Goal: Task Accomplishment & Management: Manage account settings

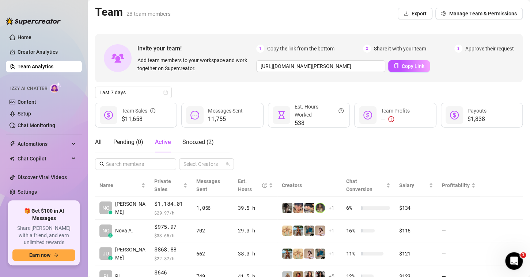
scroll to position [24, 0]
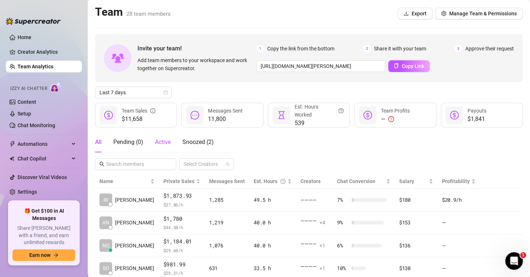
click at [163, 143] on span "Active" at bounding box center [163, 141] width 16 height 7
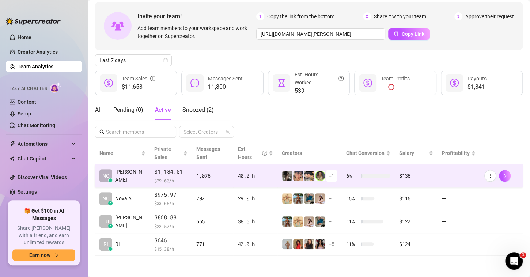
scroll to position [32, 0]
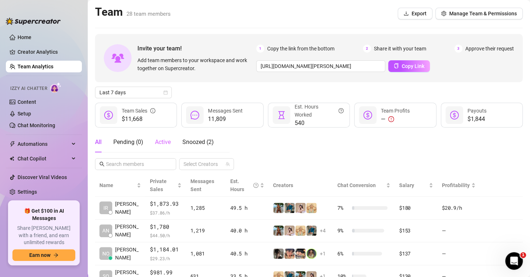
click at [168, 137] on div "Active" at bounding box center [163, 142] width 16 height 20
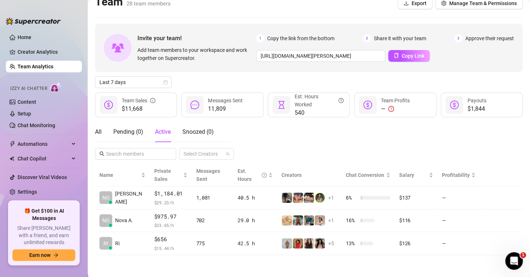
scroll to position [9, 0]
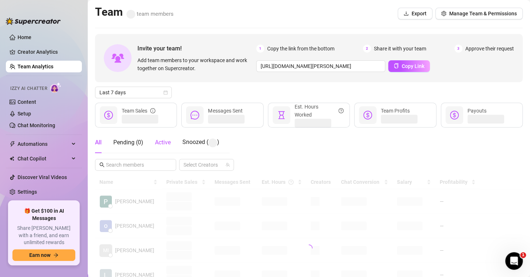
click at [161, 145] on span "Active" at bounding box center [163, 142] width 16 height 7
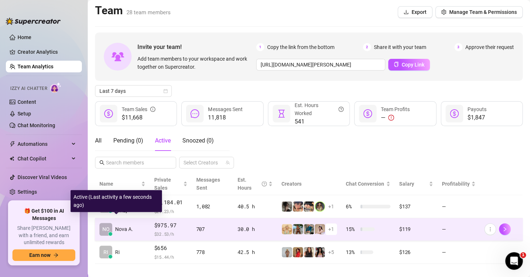
scroll to position [6, 0]
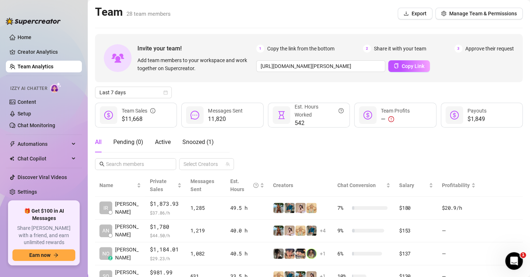
click at [119, 19] on h2 "Team 28 team members" at bounding box center [133, 12] width 76 height 14
click at [164, 143] on span "Active" at bounding box center [163, 141] width 16 height 7
